Goal: Task Accomplishment & Management: Complete application form

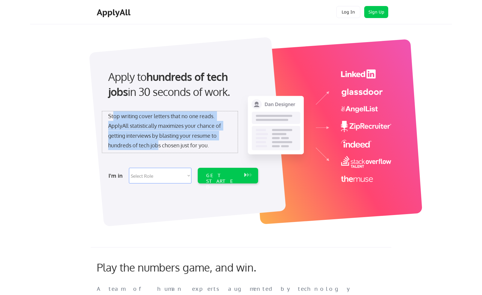
drag, startPoint x: 113, startPoint y: 115, endPoint x: 158, endPoint y: 145, distance: 53.7
click at [158, 145] on div "Stop writing cover letters that no one reads. ApplyAll statistically maximizes …" at bounding box center [169, 130] width 123 height 39
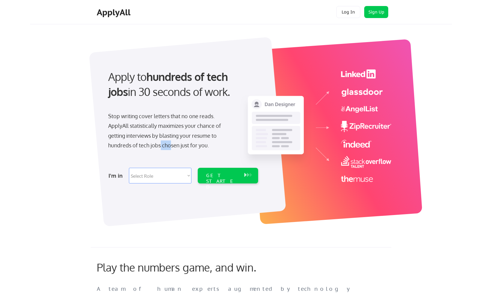
drag, startPoint x: 171, startPoint y: 146, endPoint x: 159, endPoint y: 146, distance: 12.3
click at [159, 146] on div "Stop writing cover letters that no one reads. ApplyAll statistically maximizes …" at bounding box center [169, 130] width 123 height 39
click at [75, 209] on div "Apply to hundreds of tech jobs in 30 seconds of work. Stop writing cover letter…" at bounding box center [246, 128] width 411 height 199
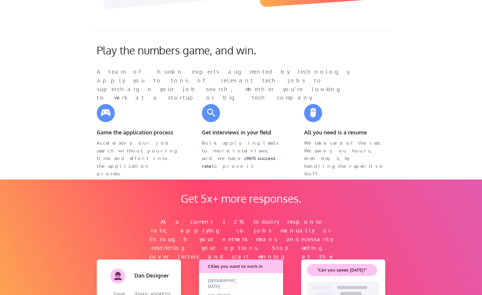
scroll to position [218, 0]
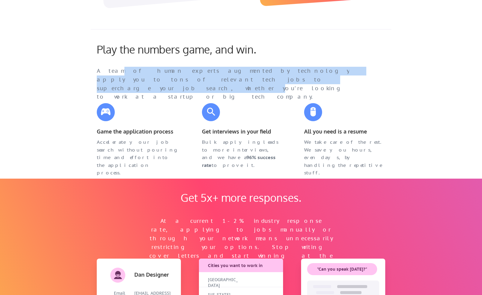
drag, startPoint x: 114, startPoint y: 71, endPoint x: 203, endPoint y: 81, distance: 88.7
click at [203, 81] on div "A team of human experts augmented by technology apply you to tons of relevant t…" at bounding box center [229, 84] width 264 height 35
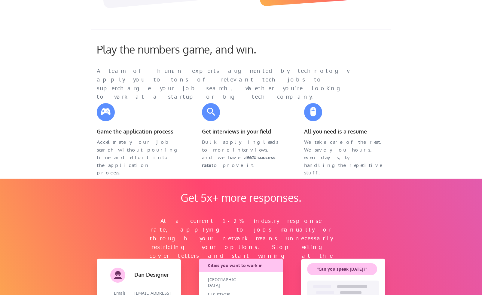
click at [230, 81] on div "A team of human experts augmented by technology apply you to tons of relevant t…" at bounding box center [229, 84] width 264 height 35
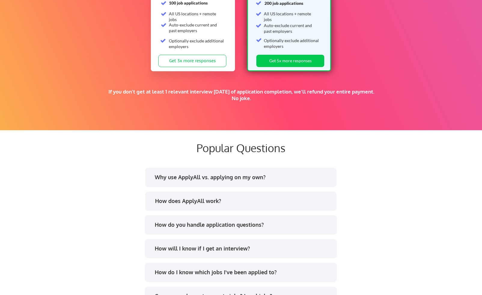
scroll to position [1089, 0]
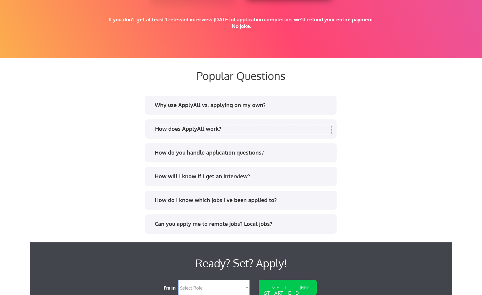
click at [194, 128] on div "How does ApplyAll work?" at bounding box center [243, 129] width 176 height 8
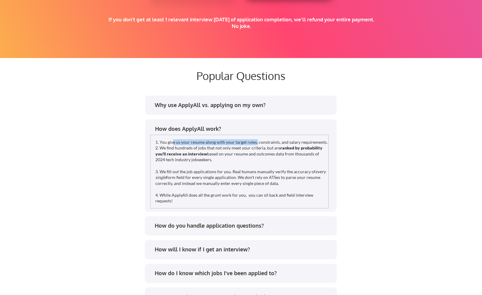
drag, startPoint x: 172, startPoint y: 142, endPoint x: 255, endPoint y: 142, distance: 83.2
click at [255, 142] on div "1. You give us your resume along with your target roles, constraints, and salar…" at bounding box center [241, 171] width 173 height 65
click at [122, 168] on div "Why use ApplyAll vs. applying on my own? How does ApplyAll work? 1. You give us…" at bounding box center [241, 212] width 300 height 236
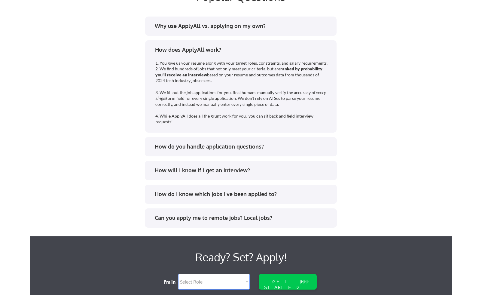
scroll to position [1172, 0]
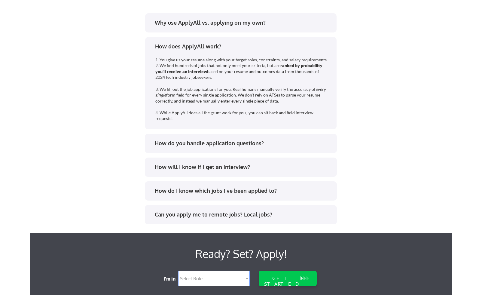
click at [182, 166] on div "How will I know if I get an interview?" at bounding box center [243, 167] width 176 height 8
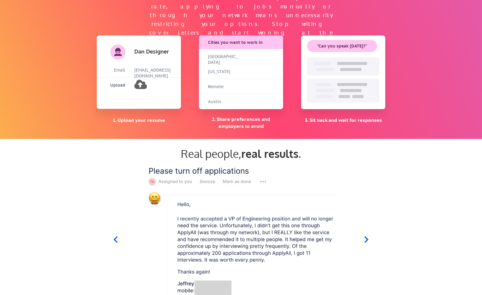
scroll to position [225, 0]
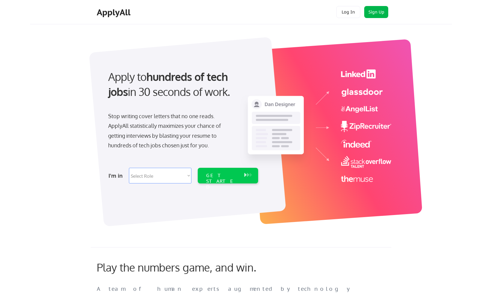
click at [379, 13] on button "Sign Up" at bounding box center [376, 12] width 24 height 12
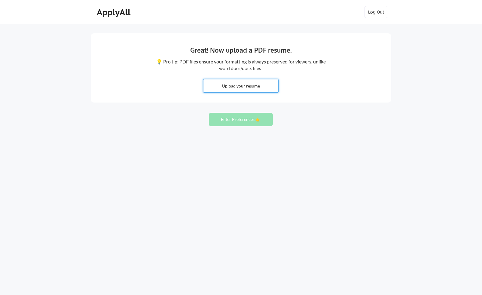
click at [258, 83] on input "file" at bounding box center [240, 85] width 75 height 13
click at [242, 86] on input "file" at bounding box center [240, 85] width 75 height 13
type input "C:\fakepath\Elsa Jerry_resume.pdf"
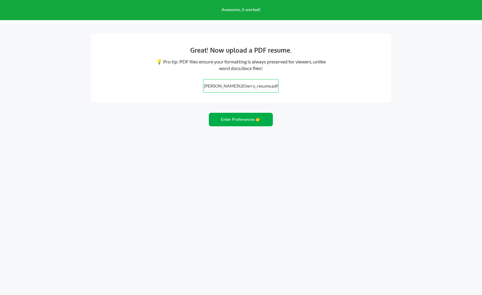
click at [241, 121] on button "Enter Preferences 👉" at bounding box center [241, 120] width 64 height 14
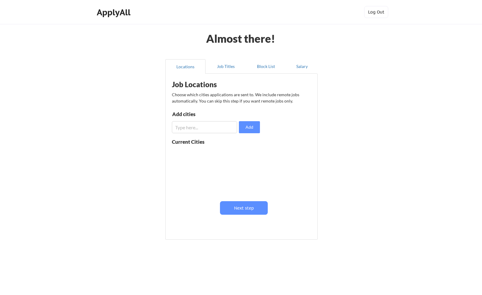
click at [209, 124] on input "input" at bounding box center [204, 127] width 65 height 12
type input "Chicago"
click at [216, 128] on input "input" at bounding box center [204, 127] width 65 height 12
type input "S"
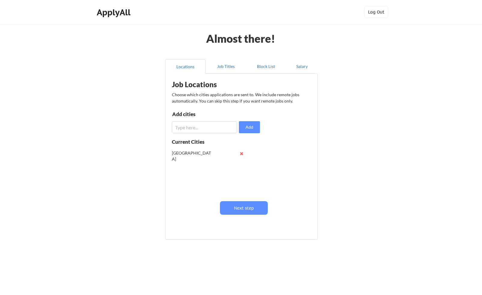
drag, startPoint x: 196, startPoint y: 101, endPoint x: 232, endPoint y: 101, distance: 36.1
click at [232, 101] on div "Choose which cities applications are sent to. We include remote jobs automatica…" at bounding box center [241, 97] width 138 height 13
drag, startPoint x: 232, startPoint y: 101, endPoint x: 198, endPoint y: 101, distance: 33.7
click at [198, 101] on div "Choose which cities applications are sent to. We include remote jobs automatica…" at bounding box center [241, 97] width 138 height 13
click at [195, 101] on div "Choose which cities applications are sent to. We include remote jobs automatica…" at bounding box center [241, 97] width 138 height 13
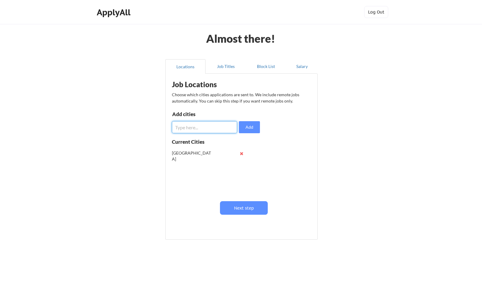
click at [197, 130] on input "input" at bounding box center [204, 127] width 65 height 12
type input "San Francisco"
click at [206, 125] on input "input" at bounding box center [204, 127] width 65 height 12
click at [247, 124] on button "Add" at bounding box center [249, 127] width 21 height 12
click at [211, 126] on input "input" at bounding box center [204, 127] width 65 height 12
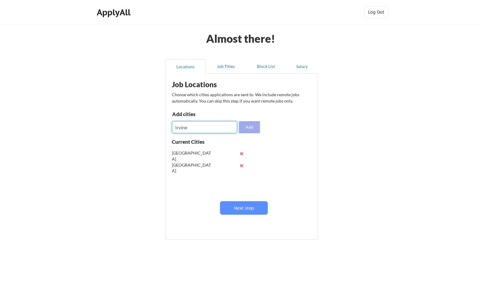
type input "Irvine"
click at [254, 127] on button "Add" at bounding box center [249, 127] width 21 height 12
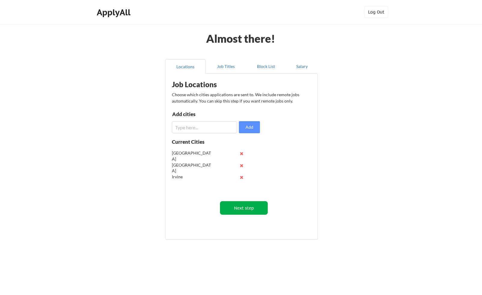
click at [242, 208] on button "Next step" at bounding box center [244, 208] width 48 height 14
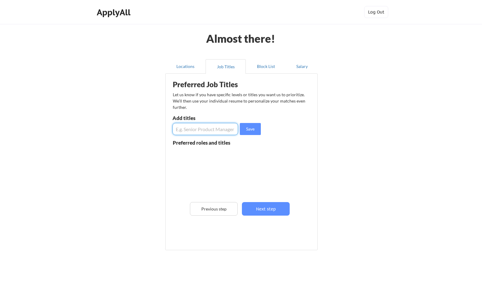
click at [198, 128] on input "input" at bounding box center [205, 129] width 66 height 12
type input "UX Researcher"
click at [251, 127] on button "Save" at bounding box center [250, 129] width 21 height 12
click at [213, 129] on input "input" at bounding box center [205, 129] width 66 height 12
type input "UX Designer"
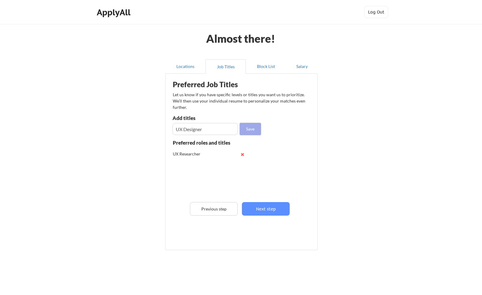
click at [256, 130] on button "Save" at bounding box center [250, 129] width 21 height 12
click at [206, 130] on input "input" at bounding box center [205, 129] width 66 height 12
type input "Product Designer"
click at [250, 130] on button "Save" at bounding box center [250, 129] width 21 height 12
click at [270, 212] on button "Next step" at bounding box center [266, 209] width 48 height 14
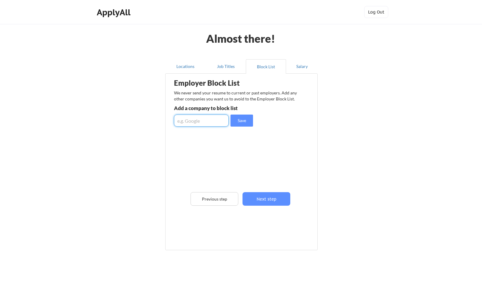
click at [214, 122] on input "input" at bounding box center [201, 120] width 55 height 12
type input "C"
click at [243, 165] on div "Employer Block List We never send your resume to current or past employers. Add…" at bounding box center [242, 152] width 146 height 155
click at [259, 196] on button "Next step" at bounding box center [266, 199] width 48 height 14
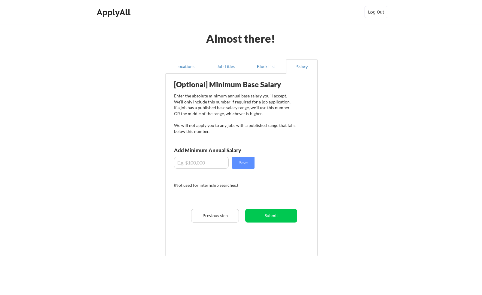
click at [194, 165] on input "input" at bounding box center [201, 163] width 55 height 12
click at [185, 161] on input "input" at bounding box center [201, 163] width 55 height 12
click at [259, 182] on div "[Optional] Minimum Base Salary Enter the absolute minimum annual base salary yo…" at bounding box center [243, 163] width 148 height 172
click at [184, 162] on input "input" at bounding box center [201, 163] width 55 height 12
type input "$120,000"
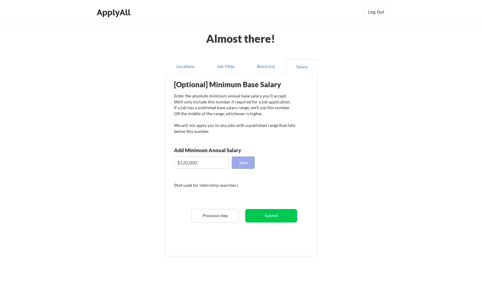
click at [244, 164] on button "Save" at bounding box center [243, 163] width 23 height 12
click at [279, 215] on button "Submit" at bounding box center [271, 216] width 52 height 14
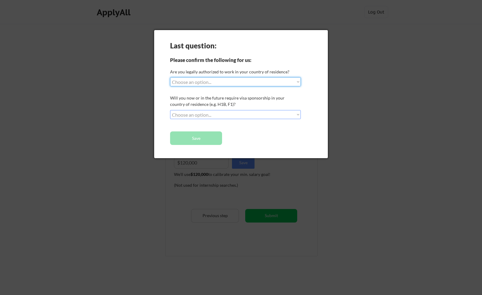
click at [227, 80] on select "Choose an option... Yes, I am a US Citizen Yes, I am a Canadian Citizen Yes, I …" at bounding box center [235, 81] width 131 height 9
select select ""yes__i_am_a_us_green_card_holder""
click at [170, 77] on select "Choose an option... Yes, I am a US Citizen Yes, I am a Canadian Citizen Yes, I …" at bounding box center [235, 81] width 131 height 9
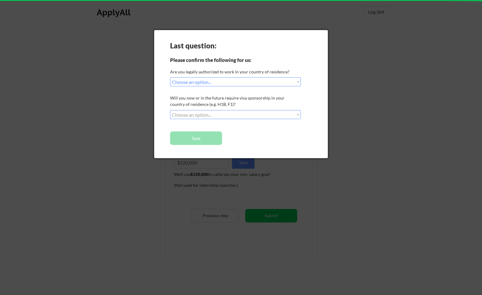
click at [208, 116] on select "Choose an option... No, I will not need sponsorship Yes, I will need sponsorship" at bounding box center [235, 114] width 131 height 9
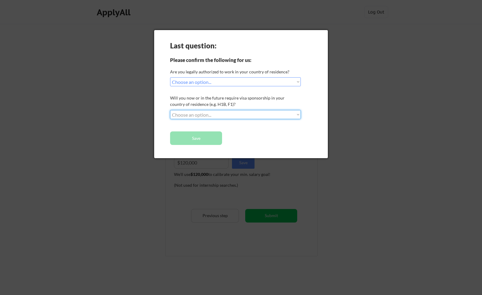
select select ""no__i_will_not_need_sponsorship""
click at [170, 110] on select "Choose an option... No, I will not need sponsorship Yes, I will need sponsorship" at bounding box center [235, 114] width 131 height 9
click at [207, 139] on button "Save" at bounding box center [196, 138] width 52 height 14
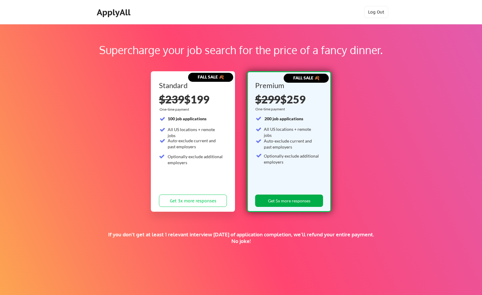
click at [284, 204] on button "Get 5x more responses" at bounding box center [289, 200] width 68 height 12
click at [455, 36] on div "Supercharge your job search for the price of a fancy dinner. FALL SALE 🍂 Standa…" at bounding box center [241, 188] width 482 height 328
